Goal: Transaction & Acquisition: Purchase product/service

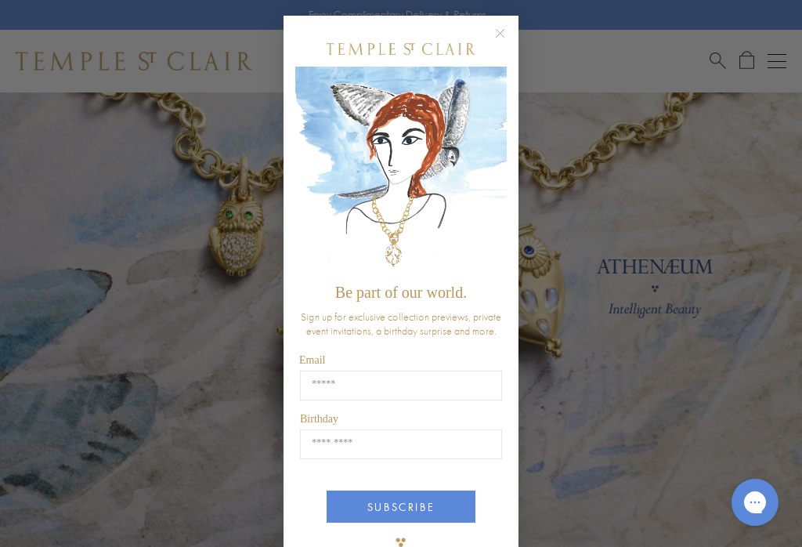
click at [501, 29] on circle "Close dialog" at bounding box center [500, 33] width 19 height 19
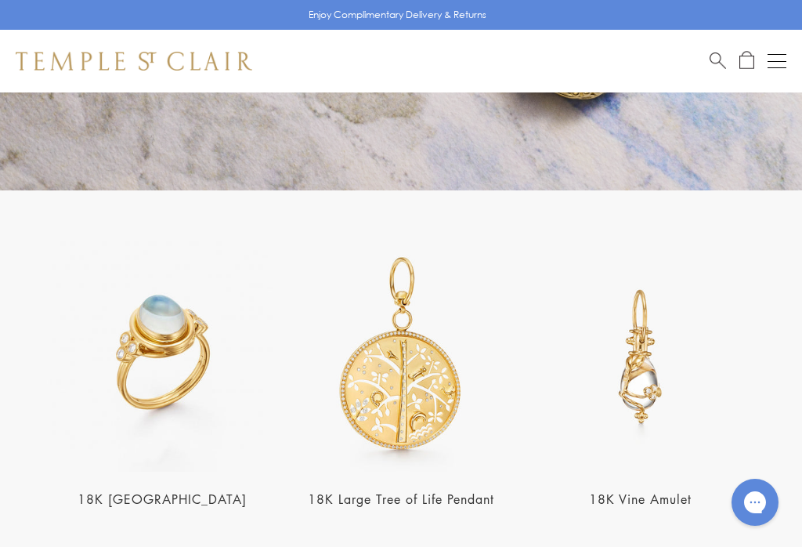
scroll to position [2469, 0]
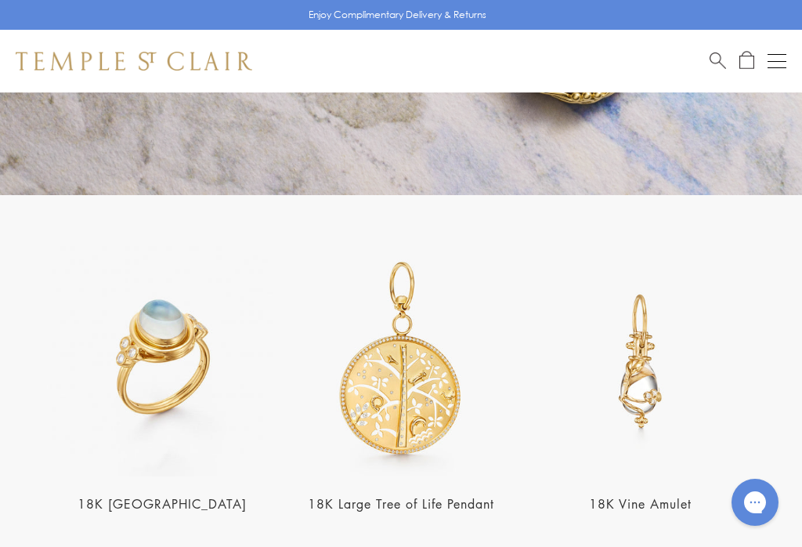
click at [780, 67] on div "Open navigation" at bounding box center [777, 67] width 19 height 1
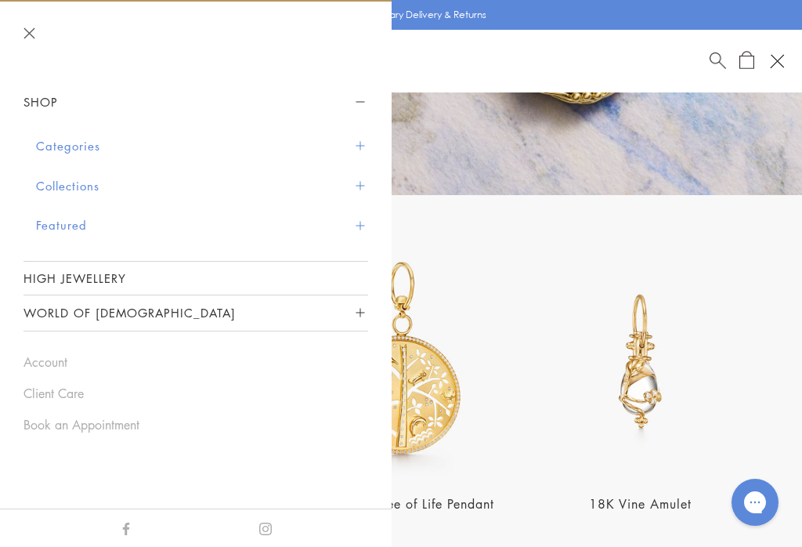
click at [60, 141] on button "Categories" at bounding box center [202, 146] width 332 height 40
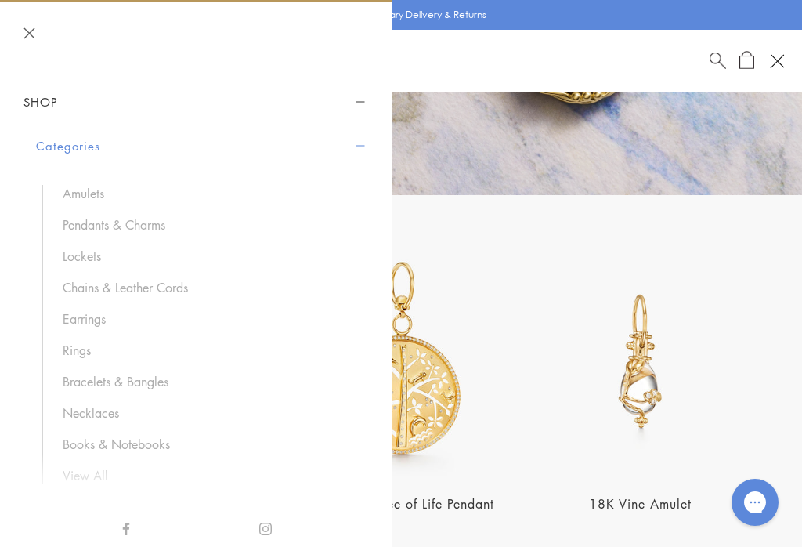
click at [110, 220] on link "Pendants & Charms" at bounding box center [208, 224] width 290 height 17
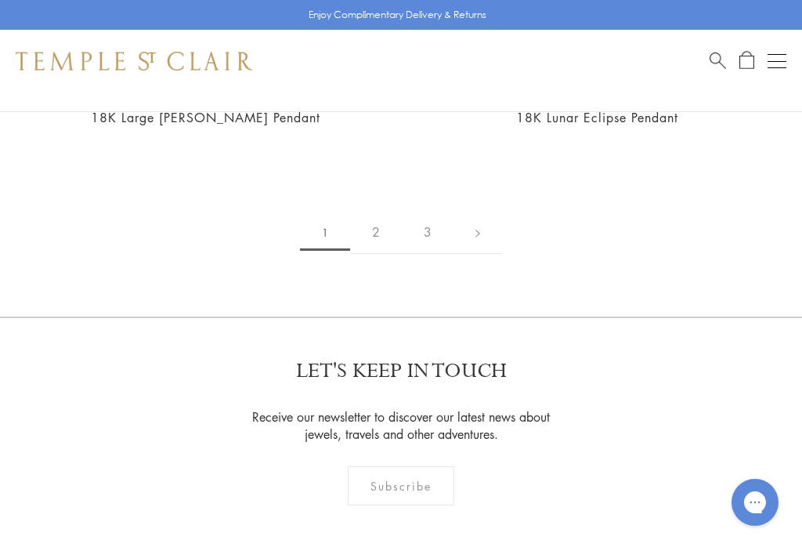
scroll to position [16395, 0]
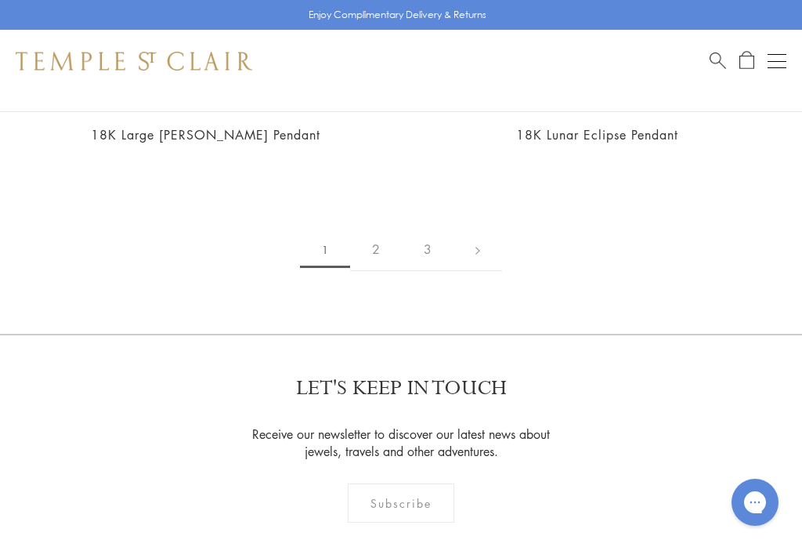
click at [371, 228] on link "2" at bounding box center [376, 249] width 52 height 43
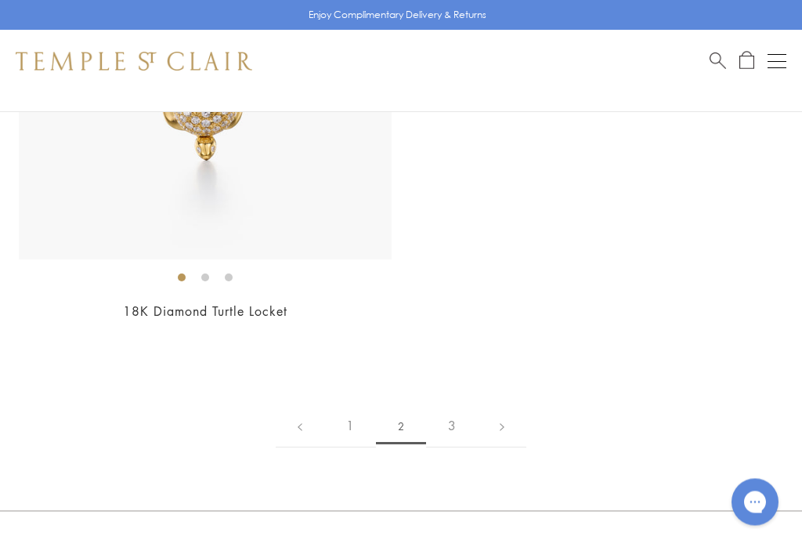
scroll to position [14244, 0]
click at [448, 401] on link "3" at bounding box center [452, 422] width 52 height 43
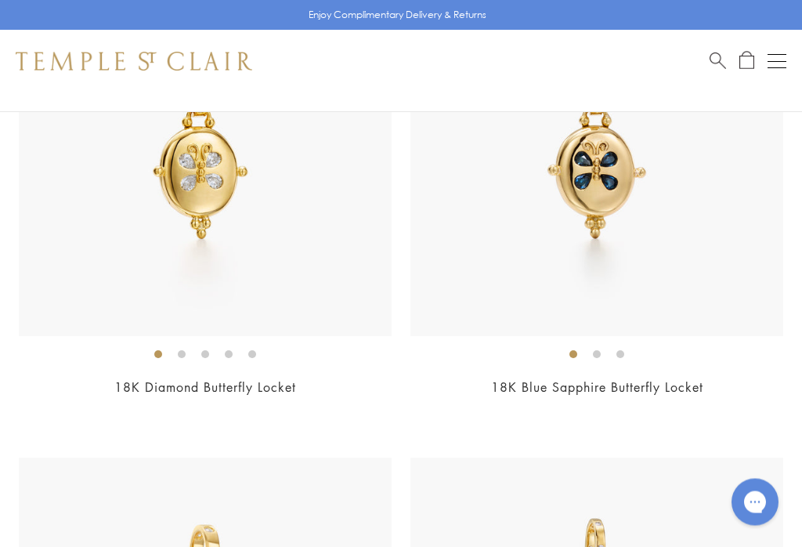
scroll to position [821, 0]
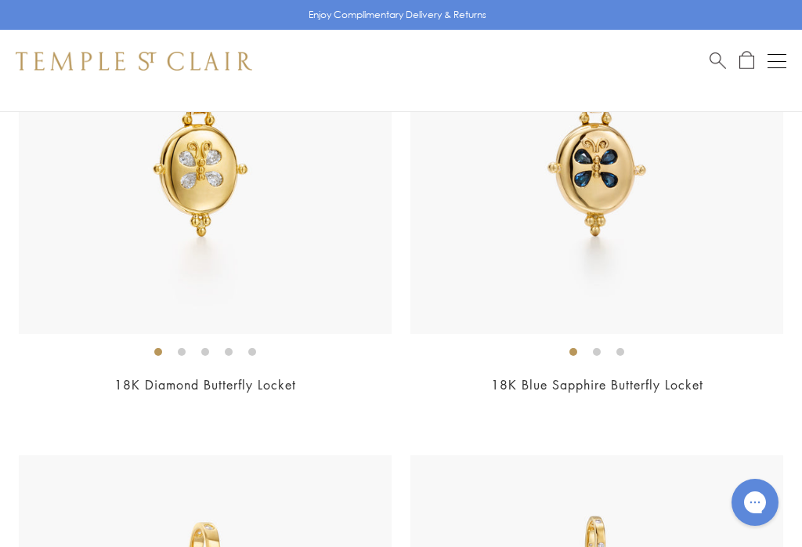
click at [192, 400] on span "$6,900" at bounding box center [205, 407] width 43 height 18
click at [171, 371] on div "18K Diamond Butterfly Locket $6,900" at bounding box center [205, 188] width 373 height 455
click at [178, 348] on li at bounding box center [182, 352] width 8 height 8
click at [192, 350] on ol at bounding box center [205, 352] width 373 height 20
click at [201, 352] on li at bounding box center [205, 352] width 8 height 8
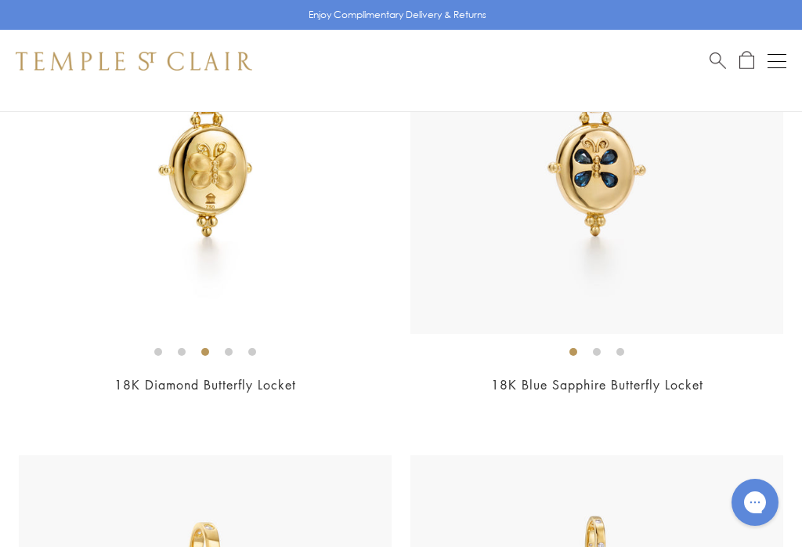
click at [226, 355] on li at bounding box center [229, 352] width 8 height 8
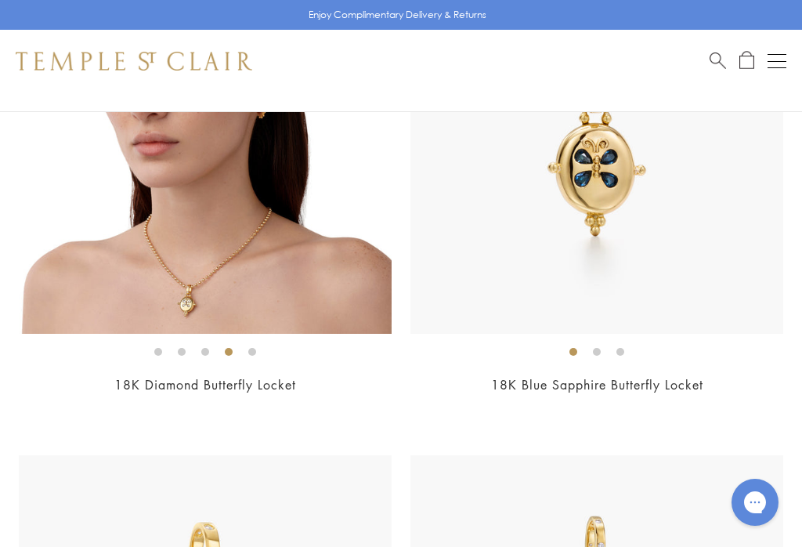
click at [248, 349] on li at bounding box center [252, 352] width 8 height 8
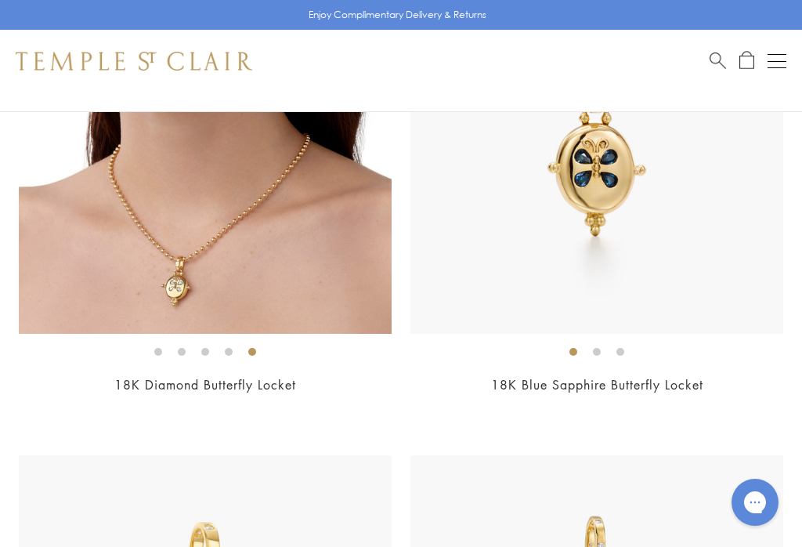
click at [154, 348] on li at bounding box center [158, 352] width 8 height 8
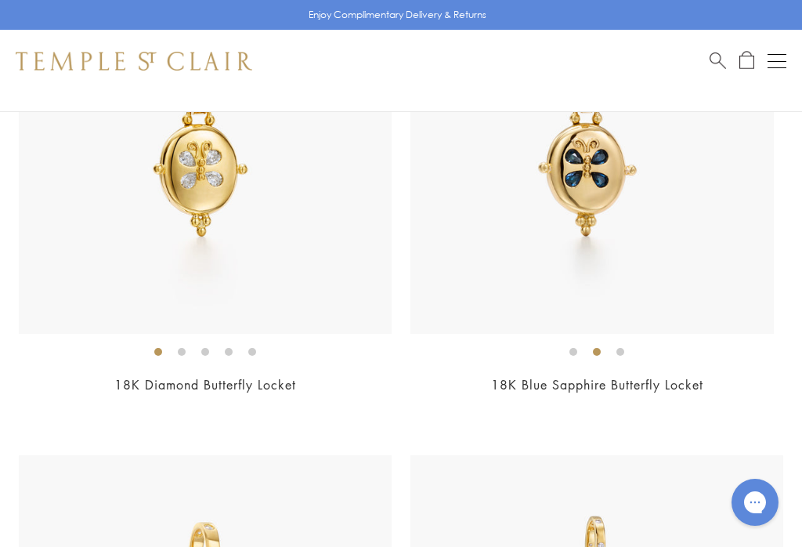
click at [601, 352] on li at bounding box center [597, 352] width 8 height 8
click at [624, 348] on li at bounding box center [621, 352] width 8 height 8
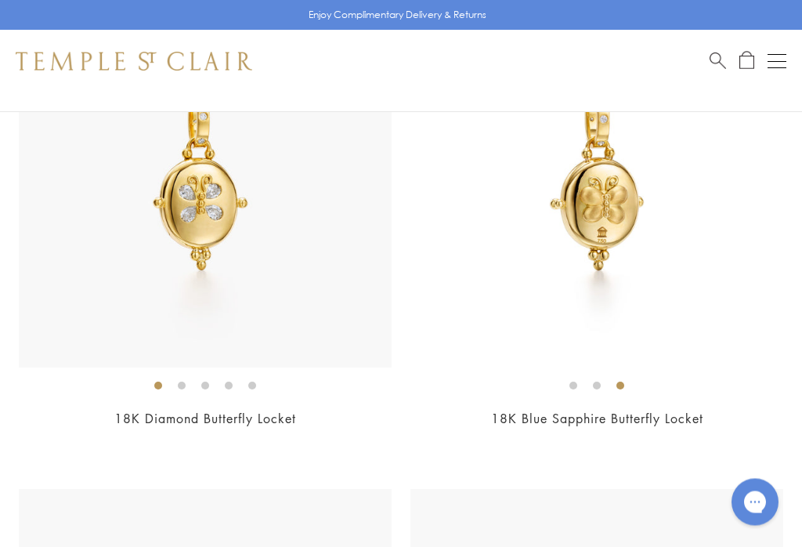
scroll to position [795, 0]
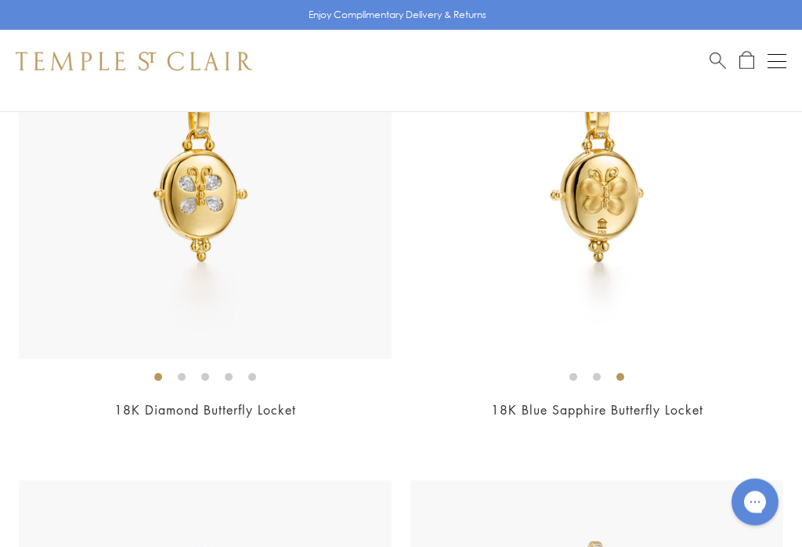
click at [183, 375] on li at bounding box center [182, 378] width 8 height 8
click at [209, 376] on li at bounding box center [205, 377] width 8 height 8
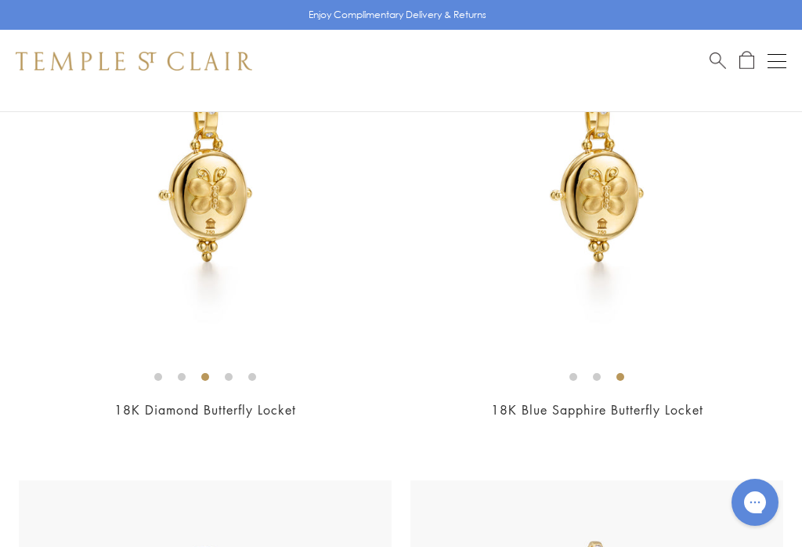
click at [233, 373] on li at bounding box center [229, 377] width 8 height 8
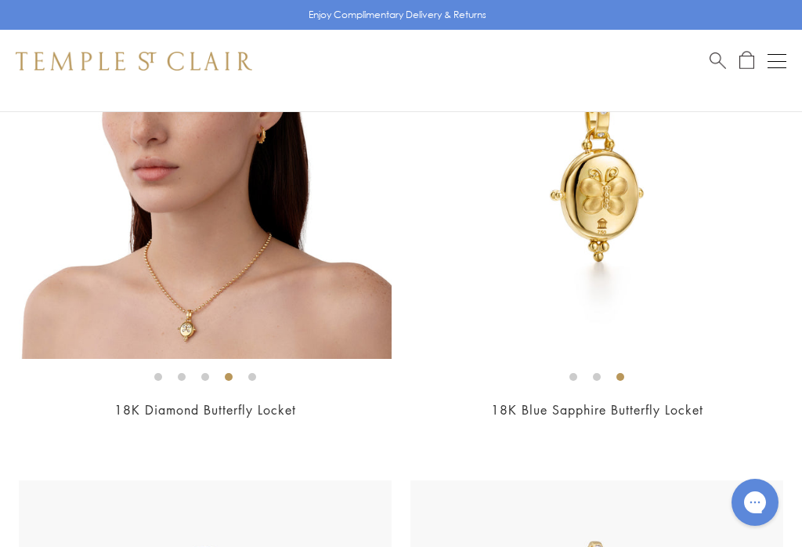
click at [263, 371] on ol at bounding box center [205, 377] width 373 height 20
click at [256, 373] on li at bounding box center [252, 377] width 8 height 8
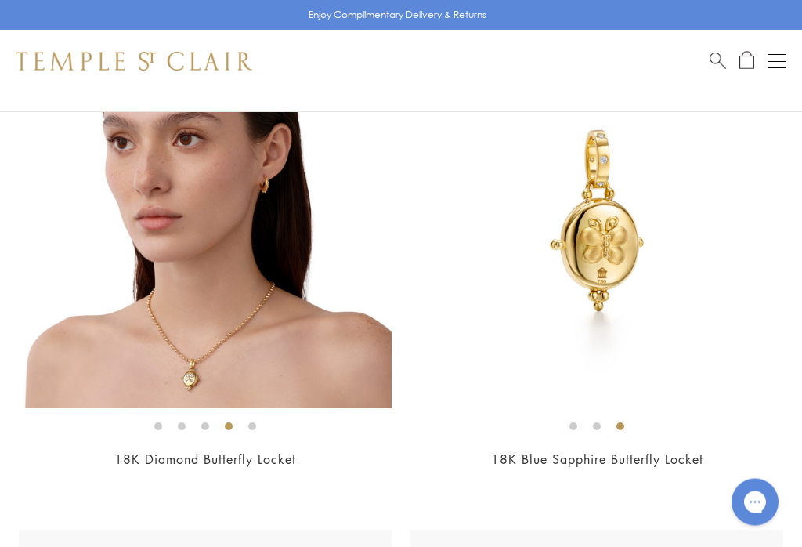
scroll to position [747, 0]
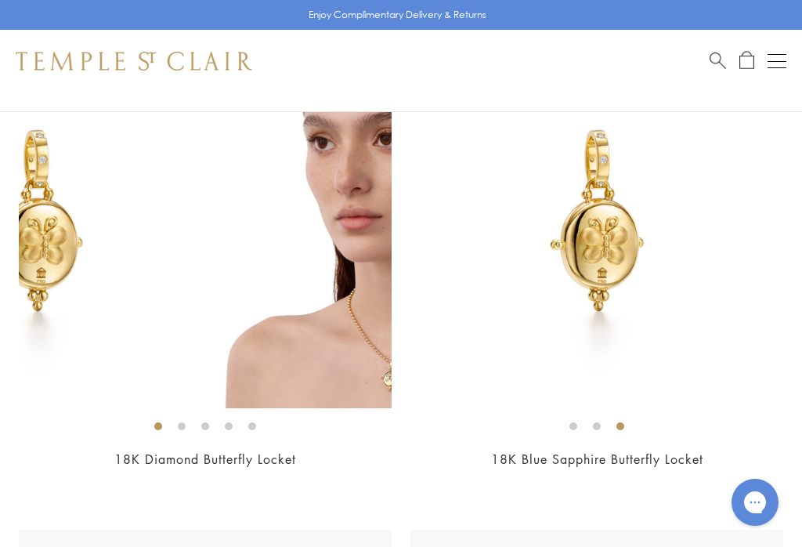
click at [157, 423] on li at bounding box center [158, 426] width 8 height 8
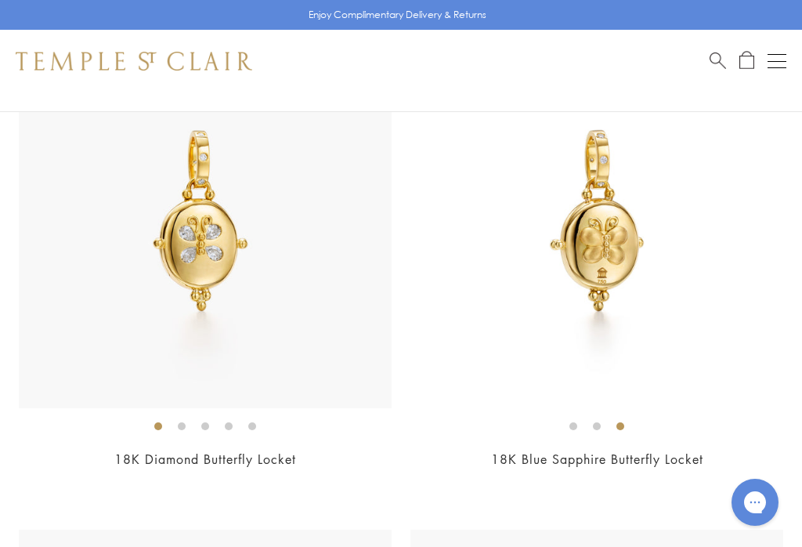
click at [172, 405] on img at bounding box center [205, 221] width 373 height 373
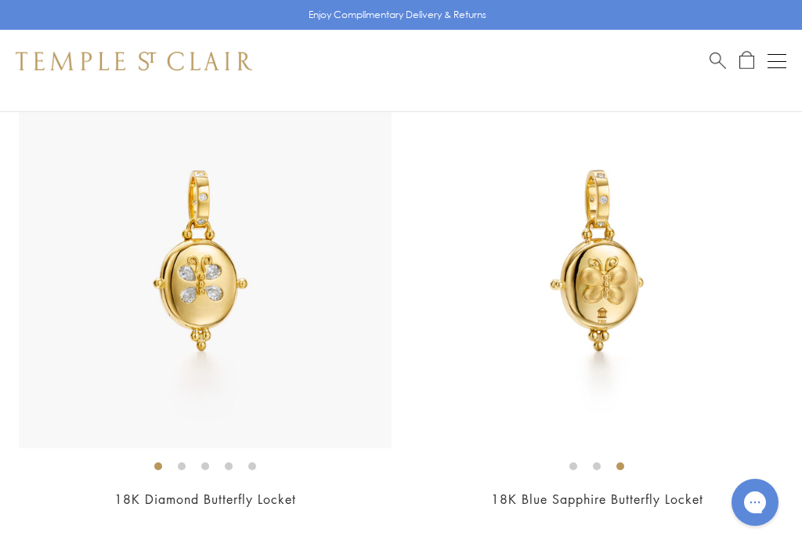
click at [150, 496] on link "18K Diamond Butterfly Locket" at bounding box center [205, 498] width 182 height 17
click at [131, 7] on div "Enjoy Complimentary Delivery & Returns" at bounding box center [401, 15] width 802 height 30
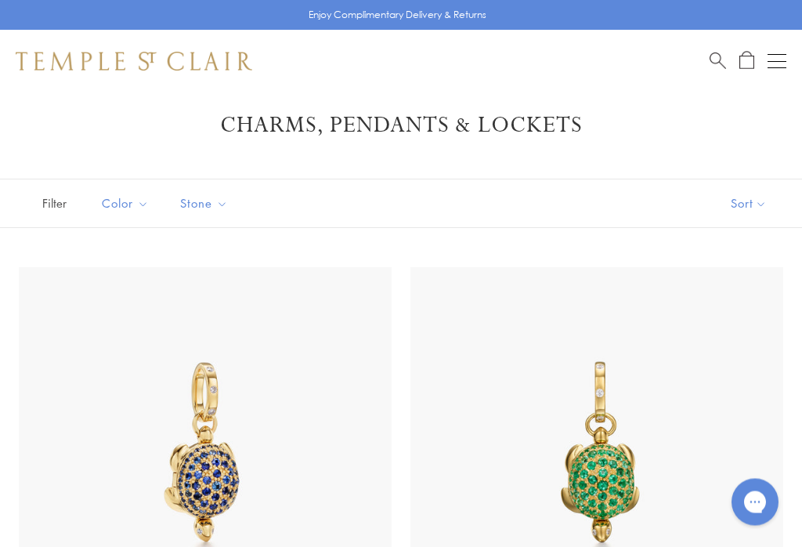
scroll to position [0, 0]
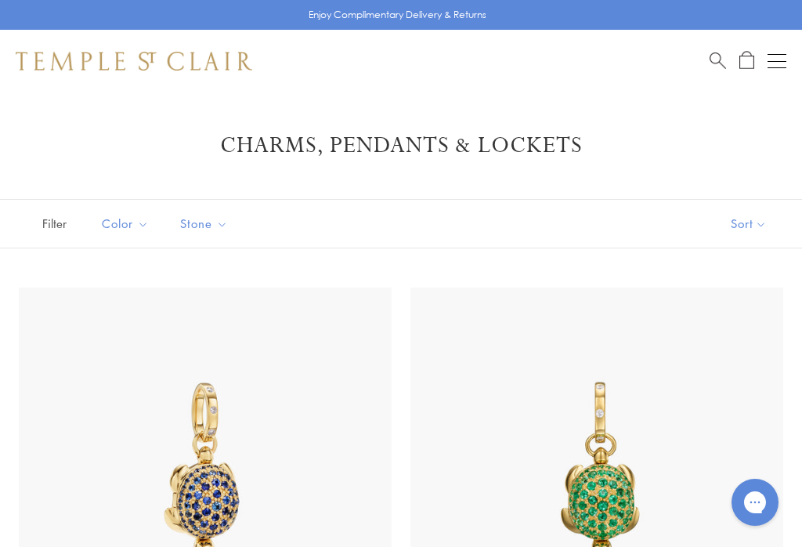
click at [792, 59] on div "Shop Shop Categories Amulets Pendants & Charms Lockets Chains & Leather Cords E…" at bounding box center [401, 61] width 802 height 63
click at [776, 70] on button "Open navigation" at bounding box center [777, 61] width 19 height 19
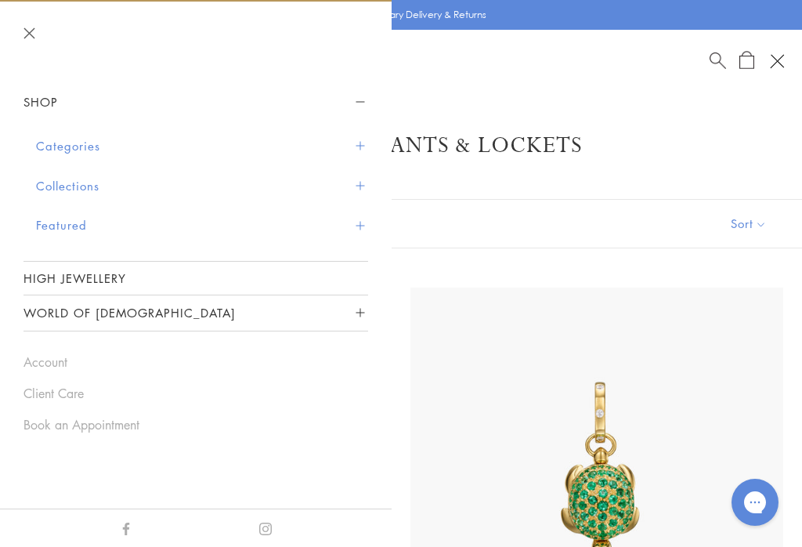
click at [344, 143] on button "Categories" at bounding box center [202, 146] width 332 height 40
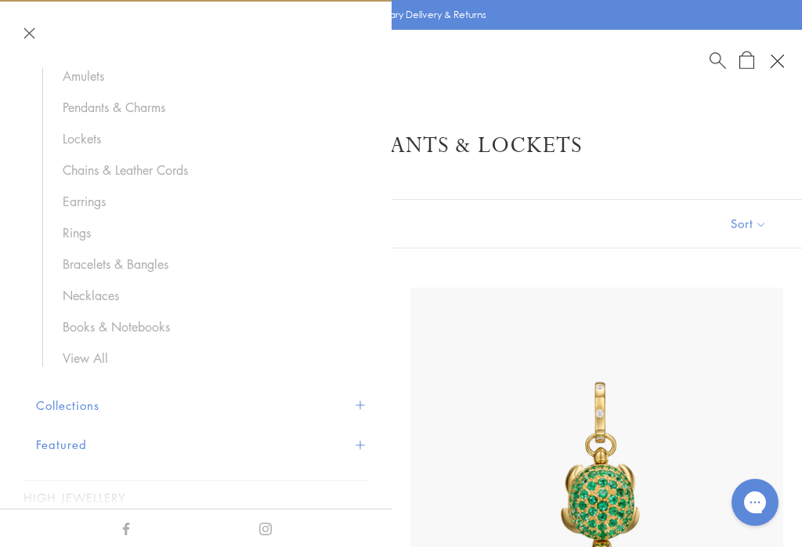
scroll to position [122, 0]
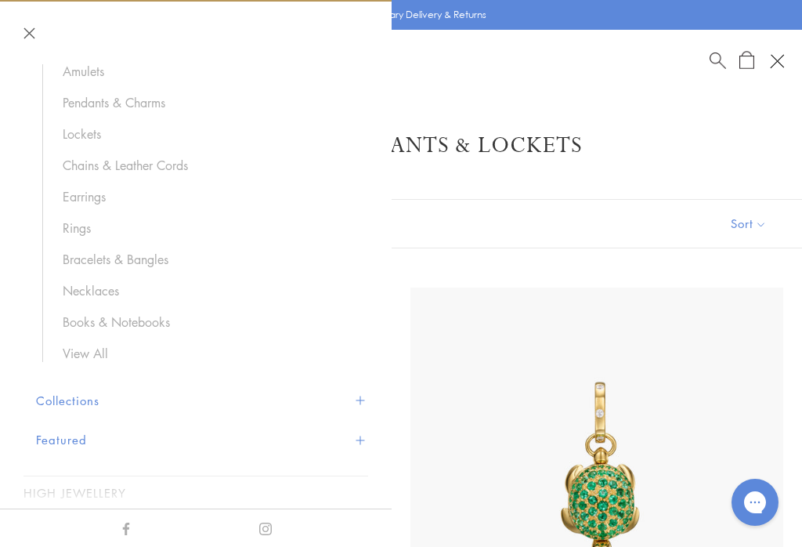
click at [85, 201] on link "Earrings" at bounding box center [208, 196] width 290 height 17
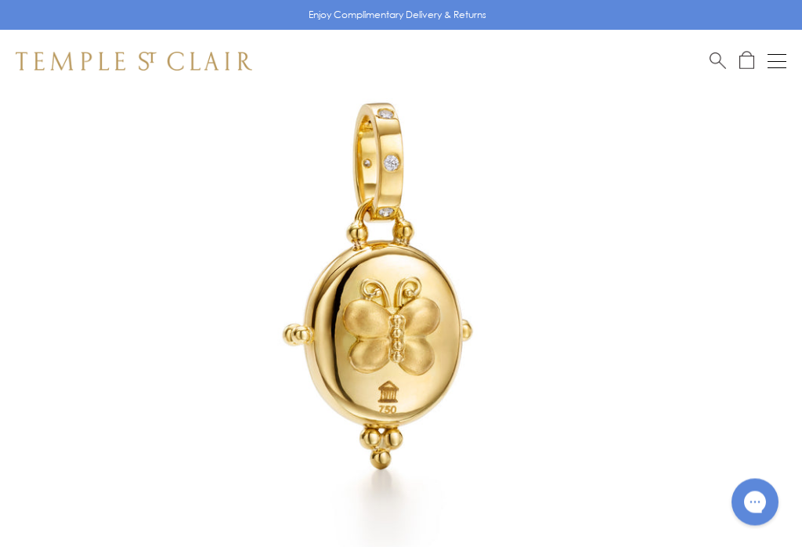
scroll to position [182, 0]
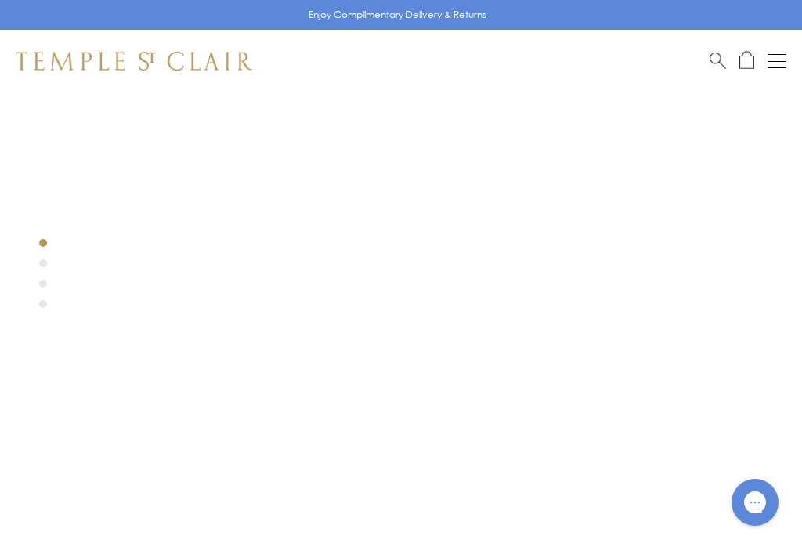
click at [45, 254] on div at bounding box center [377, 288] width 755 height 755
click at [27, 259] on div at bounding box center [377, 294] width 755 height 755
click at [33, 280] on div at bounding box center [377, 294] width 755 height 755
click at [34, 314] on div at bounding box center [377, 294] width 755 height 755
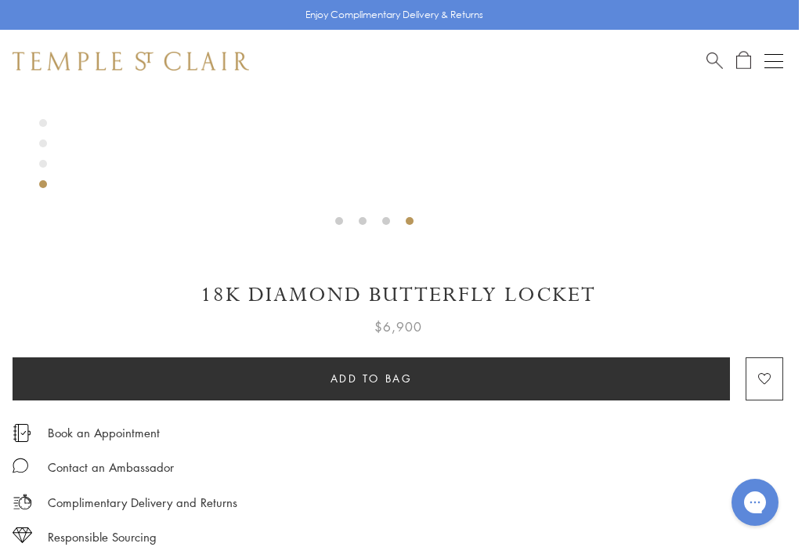
scroll to position [611, 3]
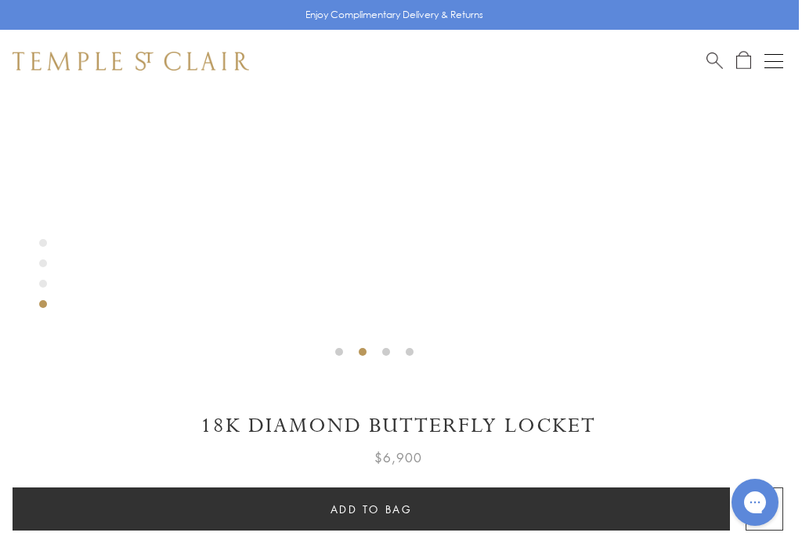
scroll to position [480, 3]
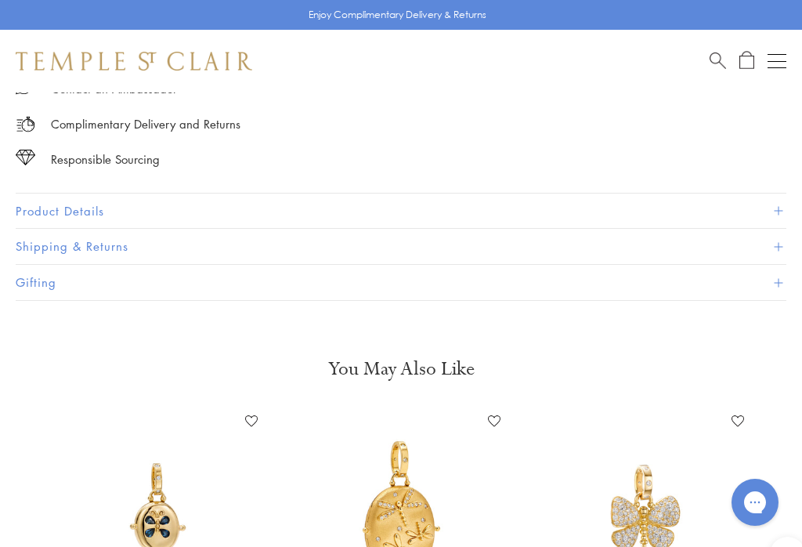
scroll to position [990, 0]
click at [84, 207] on button "Product Details" at bounding box center [401, 211] width 771 height 35
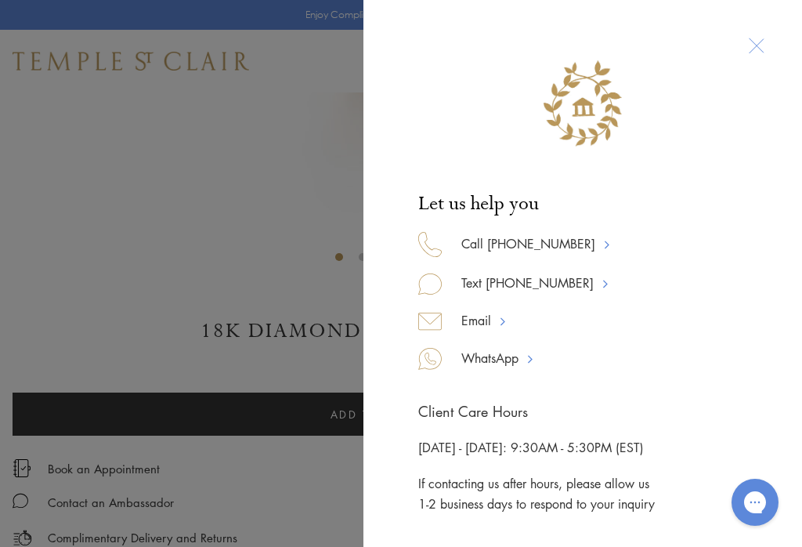
scroll to position [577, 3]
click at [764, 51] on div at bounding box center [583, 95] width 376 height 128
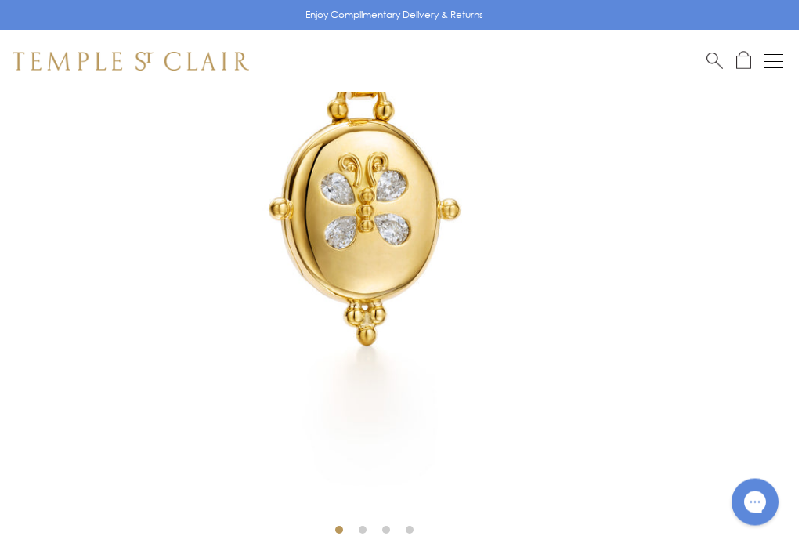
scroll to position [306, 3]
click at [352, 518] on img at bounding box center [374, 164] width 755 height 755
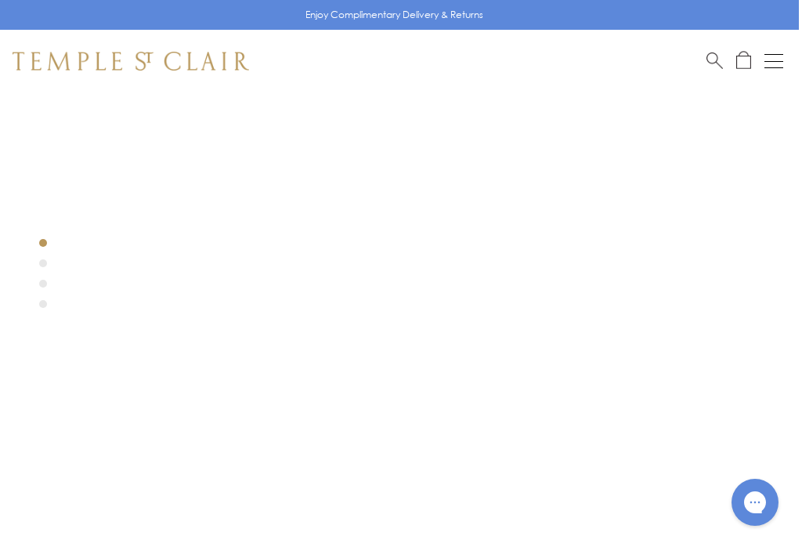
scroll to position [0, 3]
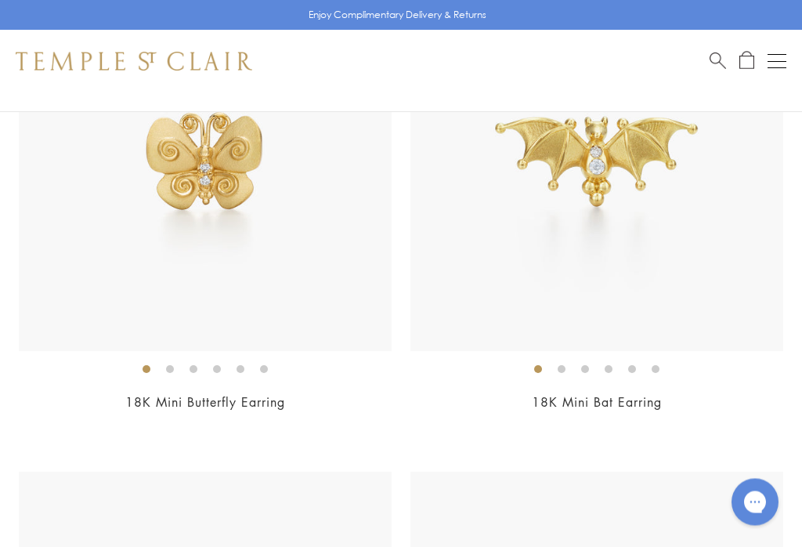
scroll to position [2288, 0]
click at [102, 295] on img at bounding box center [205, 163] width 373 height 373
